Goal: Find specific page/section

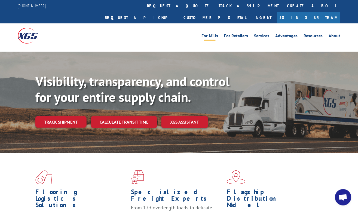
click at [215, 34] on link "For Mills" at bounding box center [210, 37] width 17 height 6
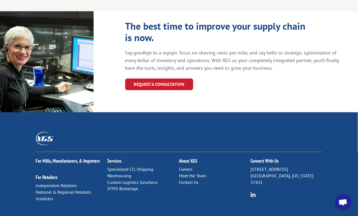
scroll to position [611, 0]
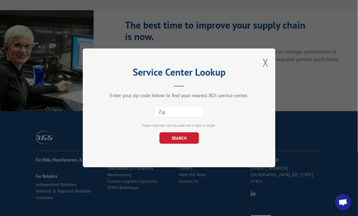
click at [174, 115] on input at bounding box center [179, 111] width 50 height 11
paste input "95304"
type input "95304"
click at [175, 136] on button "SEARCH" at bounding box center [178, 138] width 39 height 11
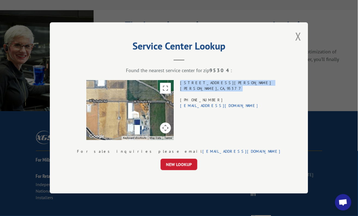
copy div "[STREET_ADDRESS][PERSON_NAME]"
drag, startPoint x: 208, startPoint y: 82, endPoint x: 241, endPoint y: 88, distance: 33.5
click at [241, 88] on div "[STREET_ADDRESS][PERSON_NAME] (209) 831-3488 [EMAIL_ADDRESS][DOMAIN_NAME]" at bounding box center [226, 110] width 92 height 60
